Goal: Task Accomplishment & Management: Manage account settings

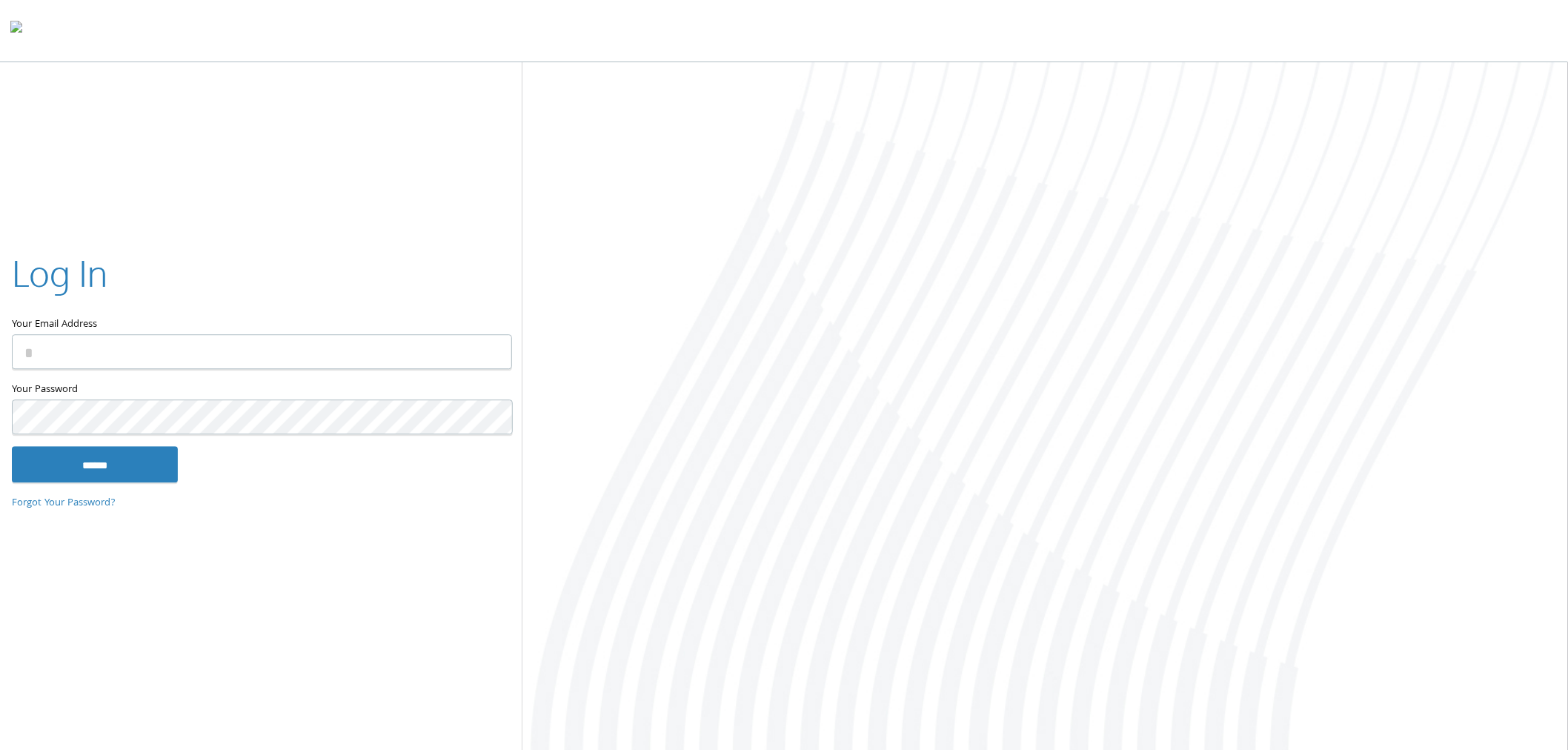
type input "**********"
click at [108, 468] on input "******" at bounding box center [95, 465] width 166 height 35
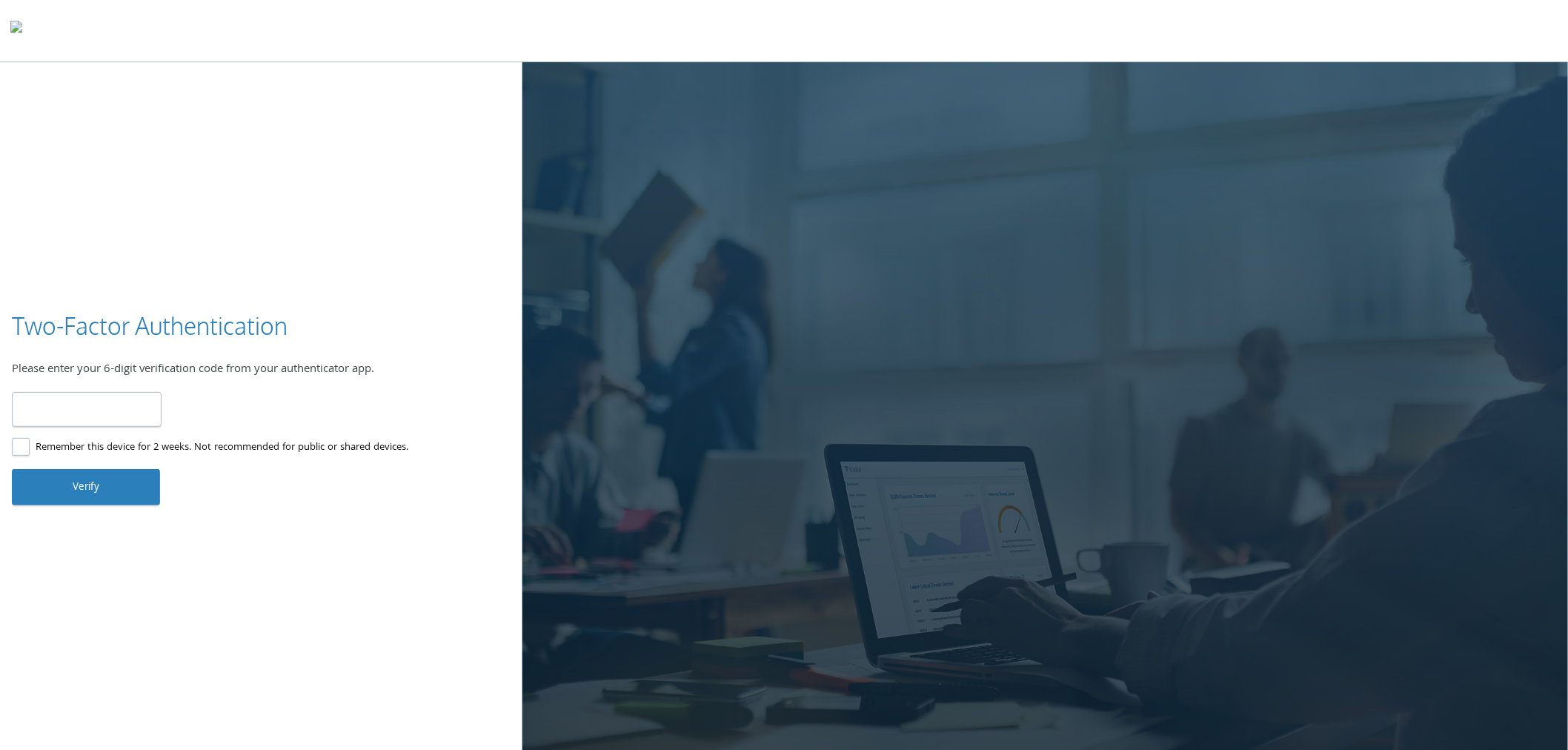
type input "******"
